Goal: Navigation & Orientation: Find specific page/section

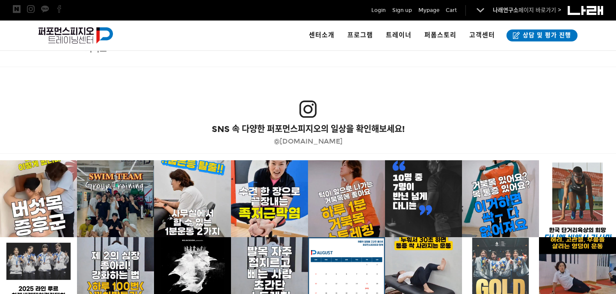
scroll to position [1696, 0]
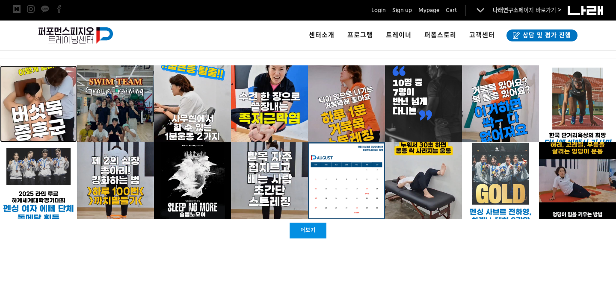
click at [32, 120] on p at bounding box center [38, 103] width 77 height 77
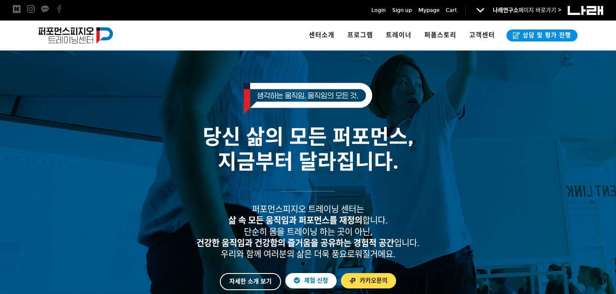
scroll to position [0, 0]
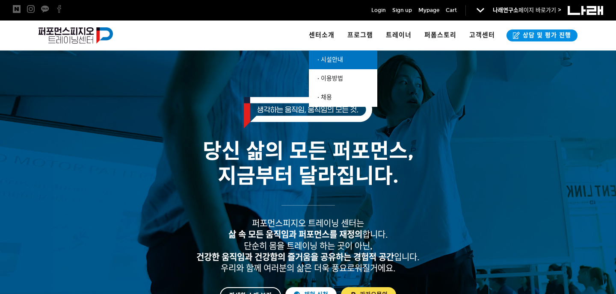
click at [335, 60] on span "· 시설안내" at bounding box center [330, 59] width 26 height 7
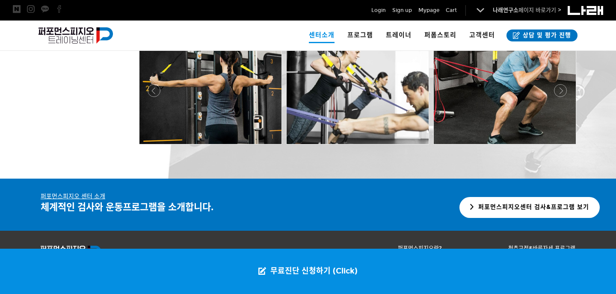
scroll to position [1804, 0]
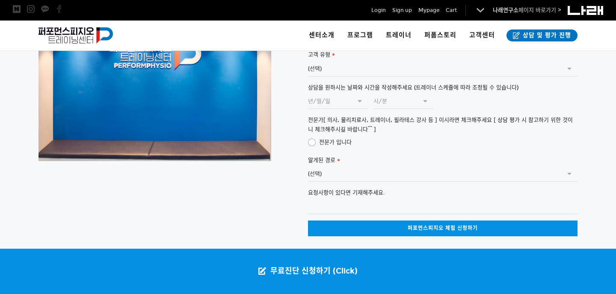
scroll to position [2238, 0]
